Goal: Information Seeking & Learning: Learn about a topic

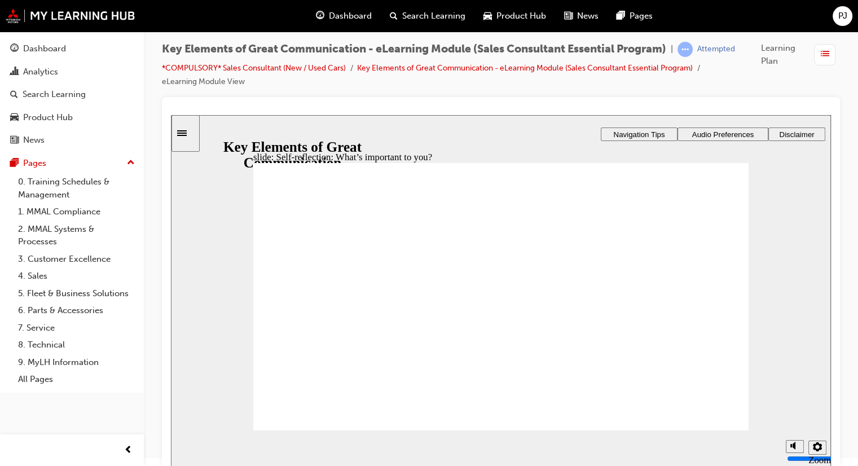
drag, startPoint x: 458, startPoint y: 272, endPoint x: 666, endPoint y: 299, distance: 209.8
drag, startPoint x: 578, startPoint y: 267, endPoint x: 689, endPoint y: 274, distance: 110.7
drag, startPoint x: 685, startPoint y: 274, endPoint x: 689, endPoint y: 310, distance: 36.3
drag, startPoint x: 564, startPoint y: 239, endPoint x: 630, endPoint y: 261, distance: 69.5
drag, startPoint x: 681, startPoint y: 268, endPoint x: 680, endPoint y: 341, distance: 72.7
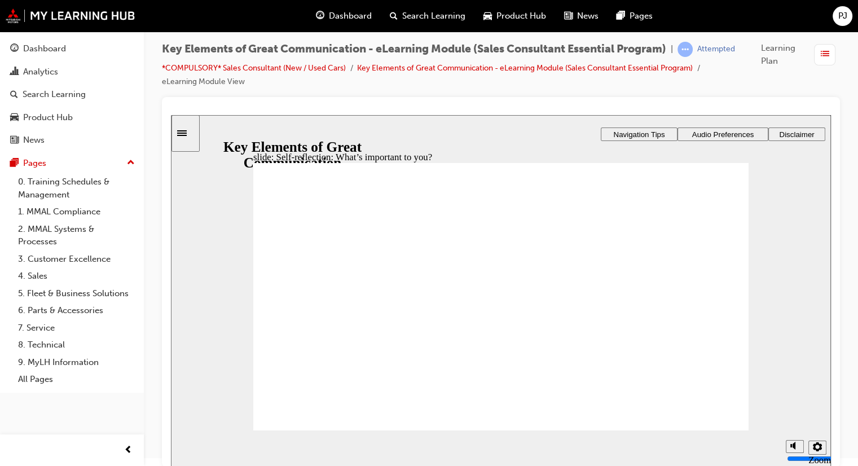
drag, startPoint x: 679, startPoint y: 328, endPoint x: 680, endPoint y: 286, distance: 42.3
drag, startPoint x: 681, startPoint y: 351, endPoint x: 678, endPoint y: 328, distance: 23.3
drag, startPoint x: 559, startPoint y: 307, endPoint x: 577, endPoint y: 298, distance: 20.4
drag, startPoint x: 458, startPoint y: 341, endPoint x: 485, endPoint y: 334, distance: 27.8
drag, startPoint x: 694, startPoint y: 267, endPoint x: 685, endPoint y: 341, distance: 74.9
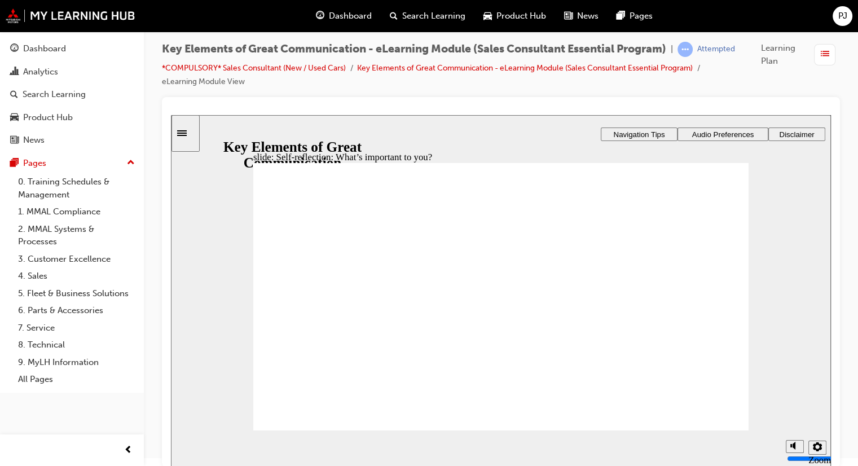
drag, startPoint x: 453, startPoint y: 337, endPoint x: 669, endPoint y: 271, distance: 225.8
drag, startPoint x: 553, startPoint y: 380, endPoint x: 691, endPoint y: 305, distance: 157.2
drag, startPoint x: 694, startPoint y: 330, endPoint x: 532, endPoint y: 351, distance: 163.7
drag, startPoint x: 560, startPoint y: 242, endPoint x: 695, endPoint y: 332, distance: 161.9
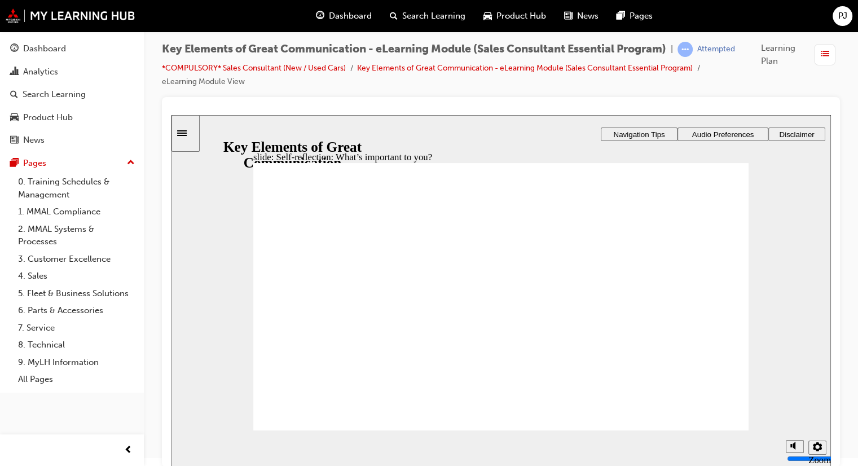
radio input "true"
drag, startPoint x: 464, startPoint y: 393, endPoint x: 490, endPoint y: 386, distance: 27.4
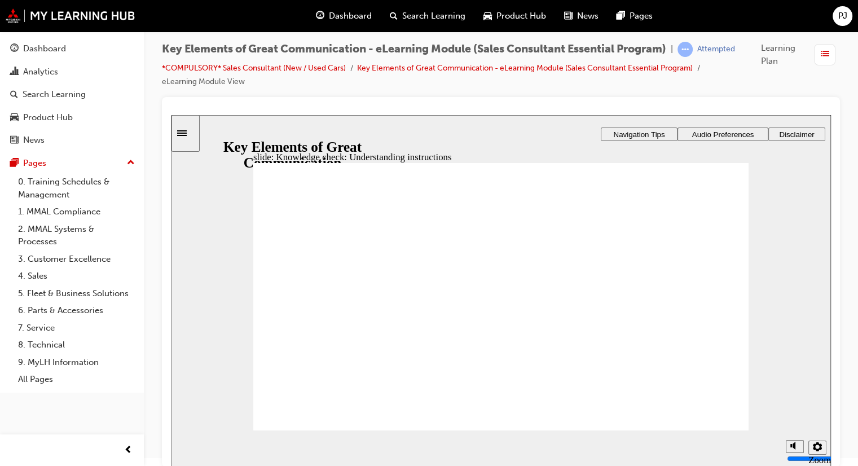
radio input "true"
